Goal: Navigation & Orientation: Find specific page/section

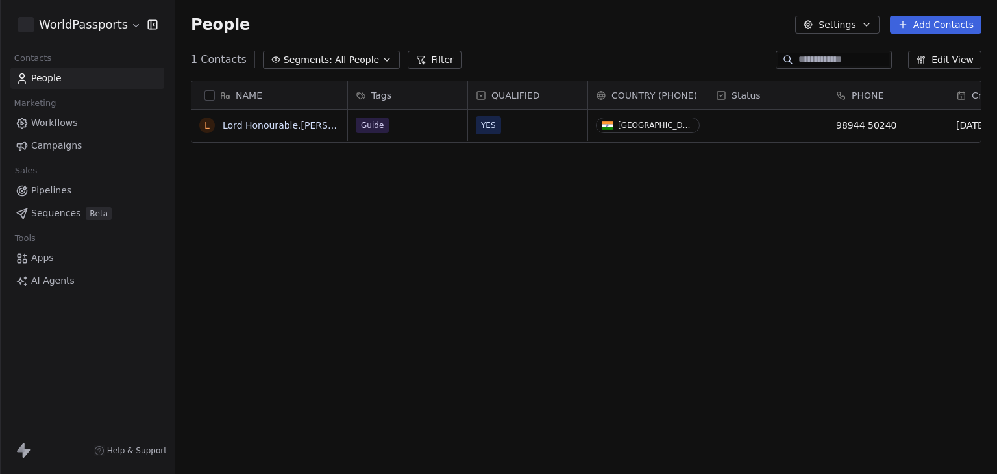
scroll to position [406, 811]
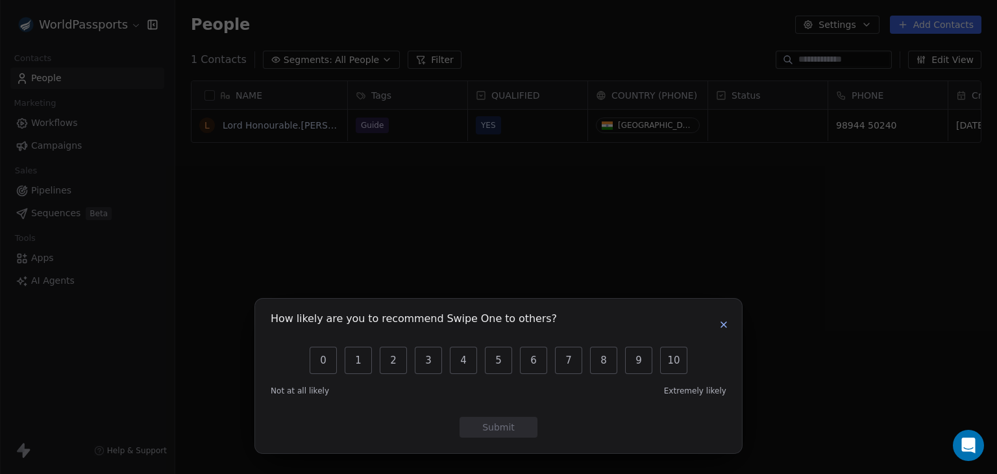
click at [724, 322] on icon "button" at bounding box center [723, 324] width 5 height 5
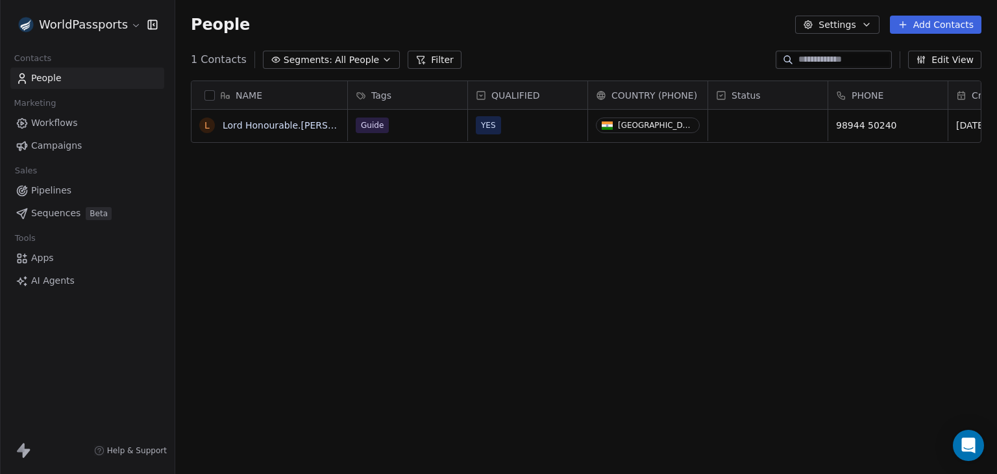
click at [130, 28] on html "WorldPassports Contacts People Marketing Workflows Campaigns Sales Pipelines Se…" at bounding box center [498, 237] width 997 height 474
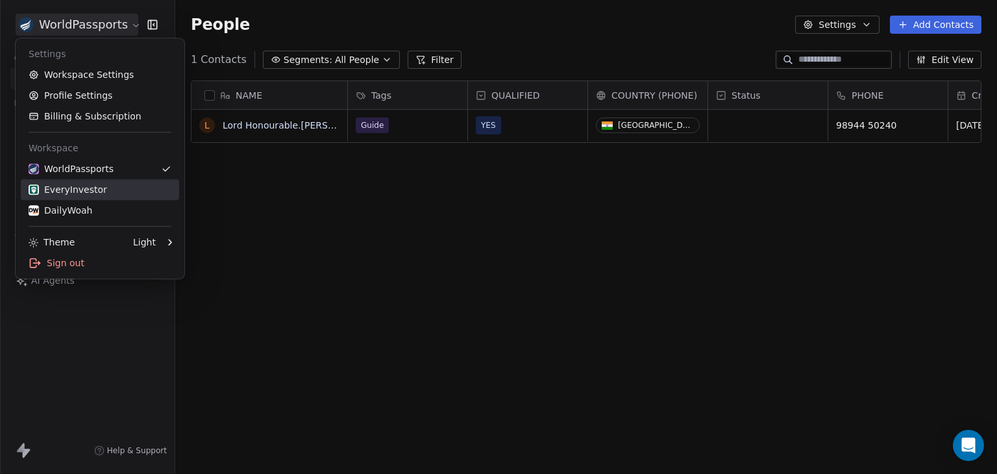
click at [114, 196] on link "EveryInvestor" at bounding box center [100, 189] width 158 height 21
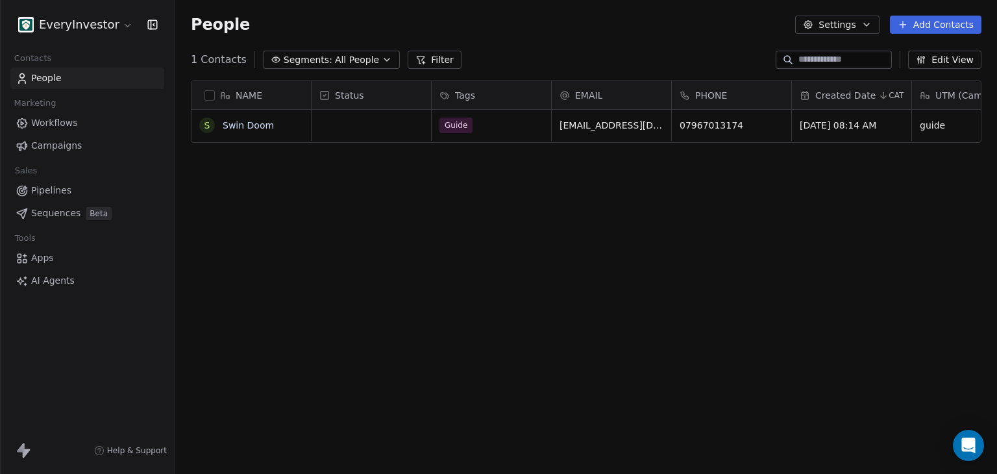
scroll to position [406, 811]
click at [863, 30] on button "Settings" at bounding box center [837, 25] width 84 height 18
click at [863, 30] on html "EveryInvestor Contacts People Marketing Workflows Campaigns Sales Pipelines Seq…" at bounding box center [498, 237] width 997 height 474
click at [52, 151] on span "Campaigns" at bounding box center [56, 146] width 51 height 14
